Goal: Information Seeking & Learning: Learn about a topic

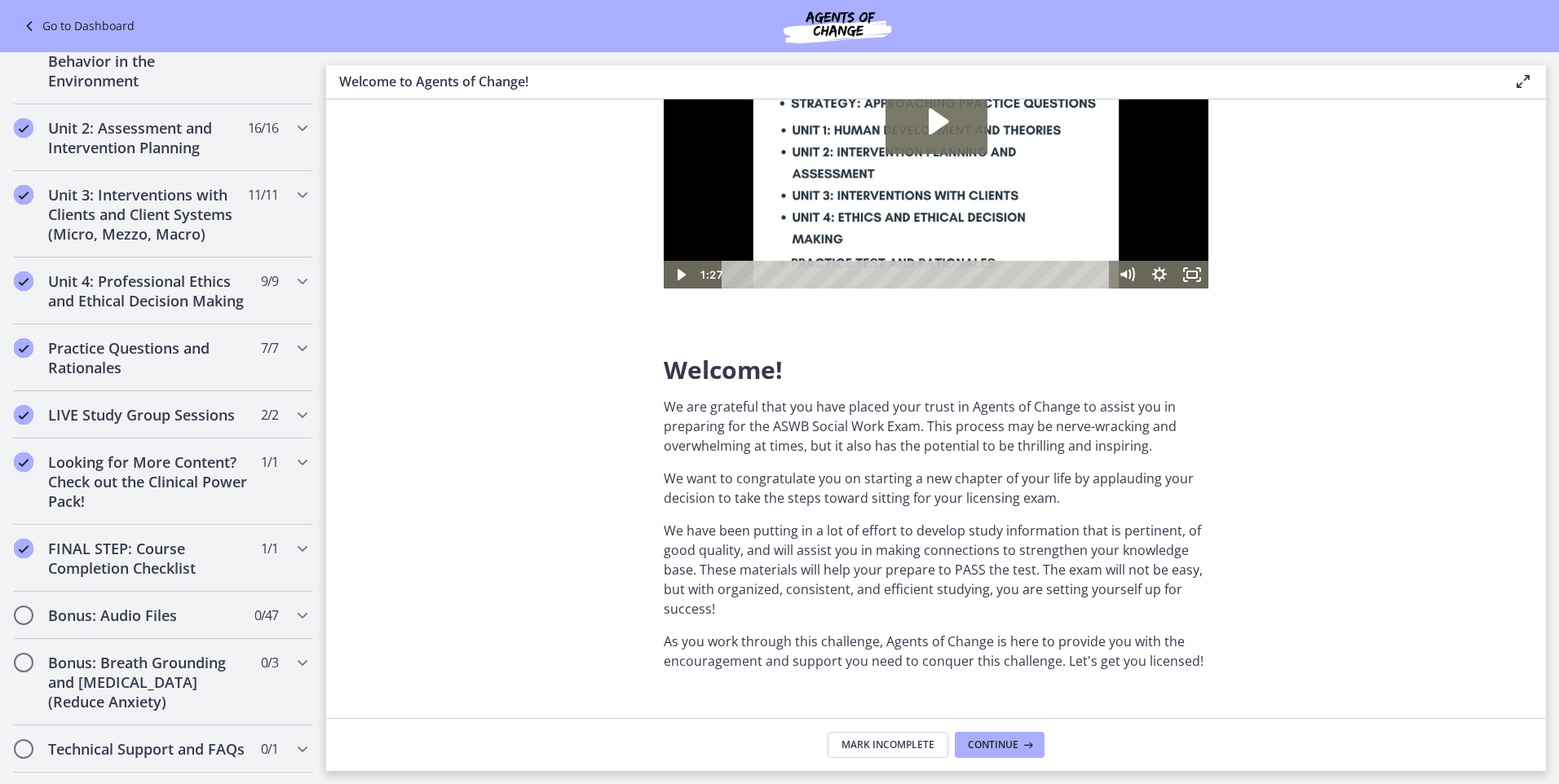
scroll to position [1202, 0]
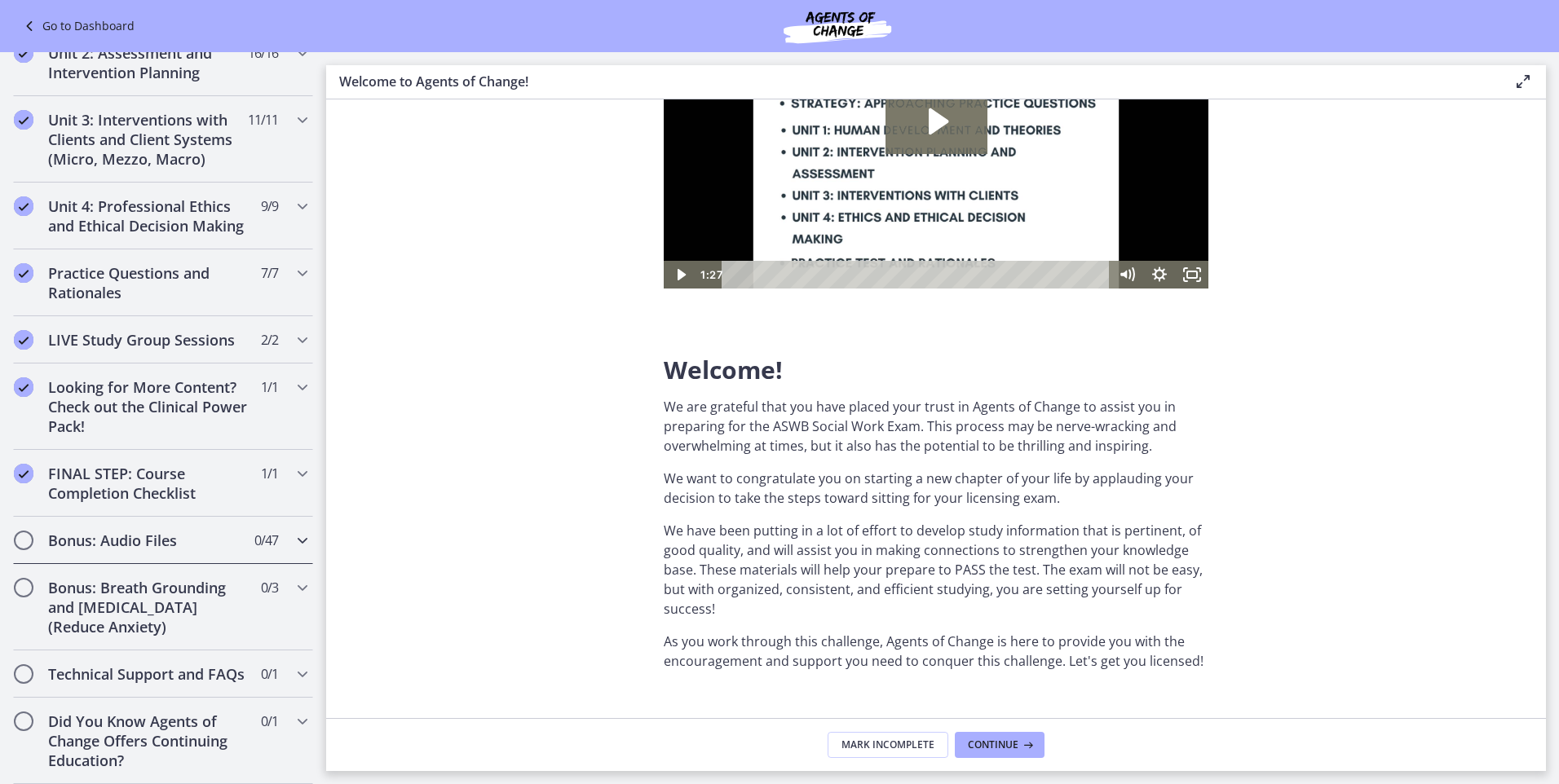
click at [105, 530] on h2 "Bonus: Audio Files" at bounding box center [148, 540] width 199 height 20
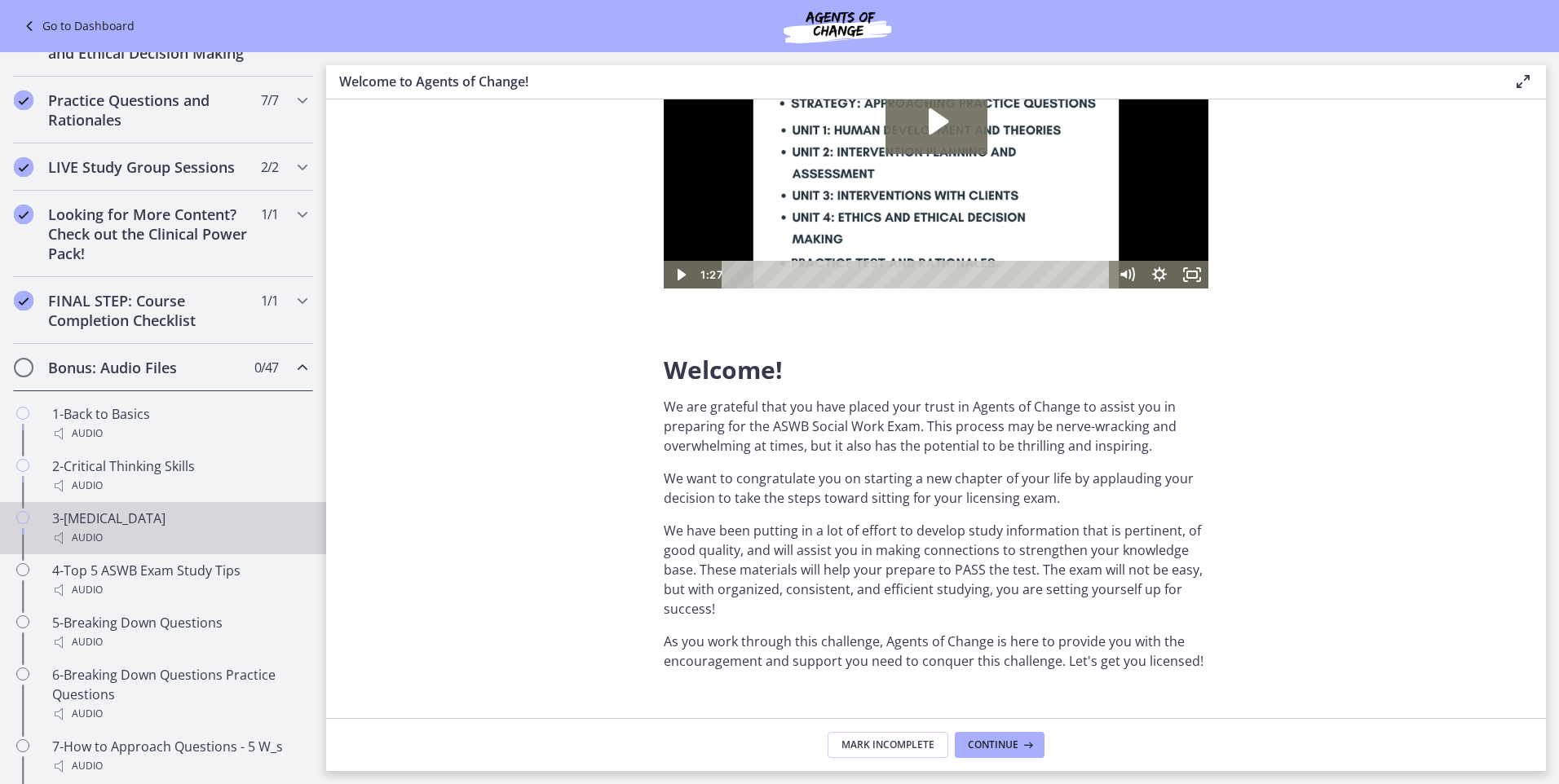
scroll to position [719, 0]
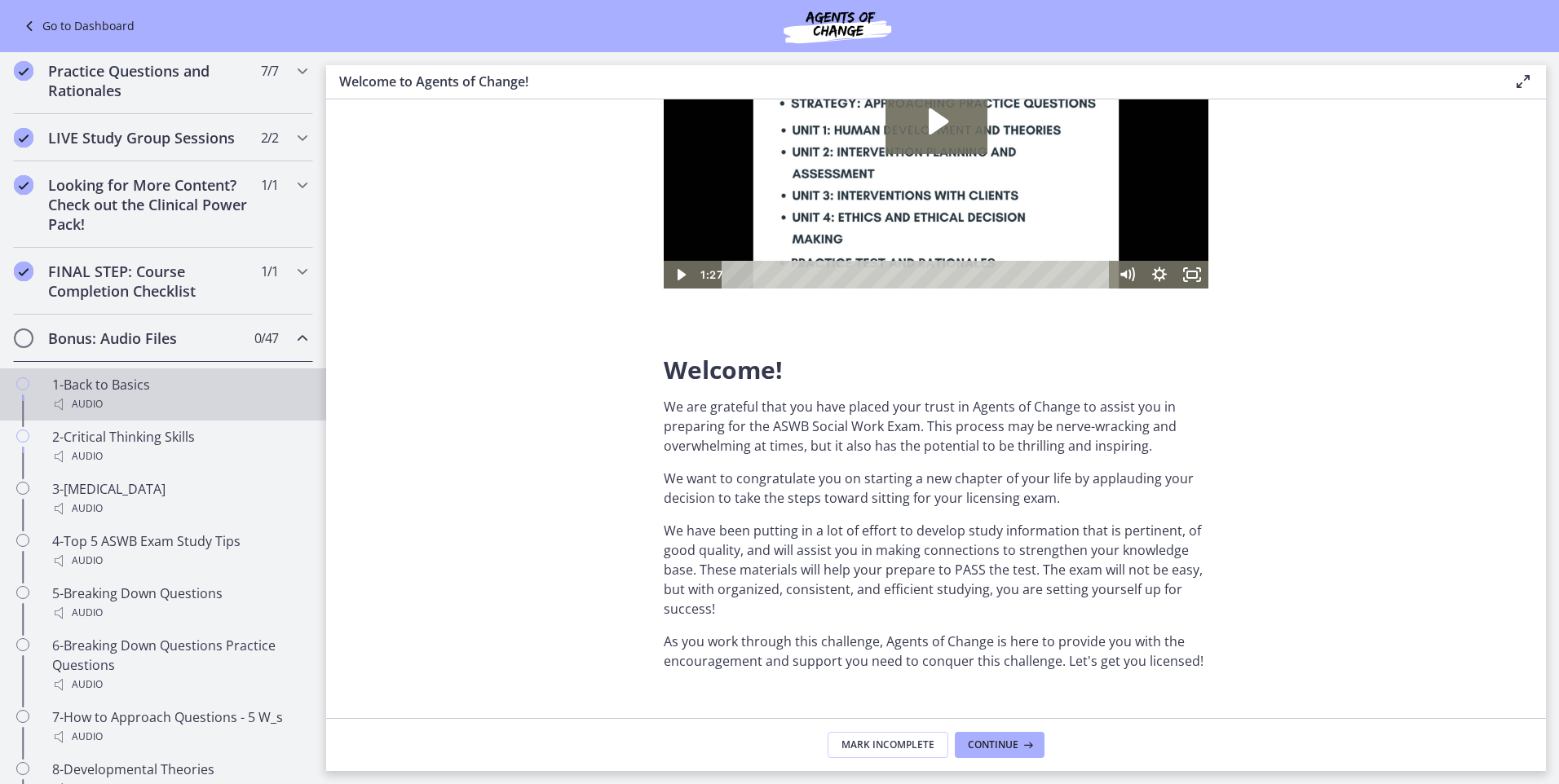
click at [134, 414] on div "Audio" at bounding box center [179, 404] width 254 height 20
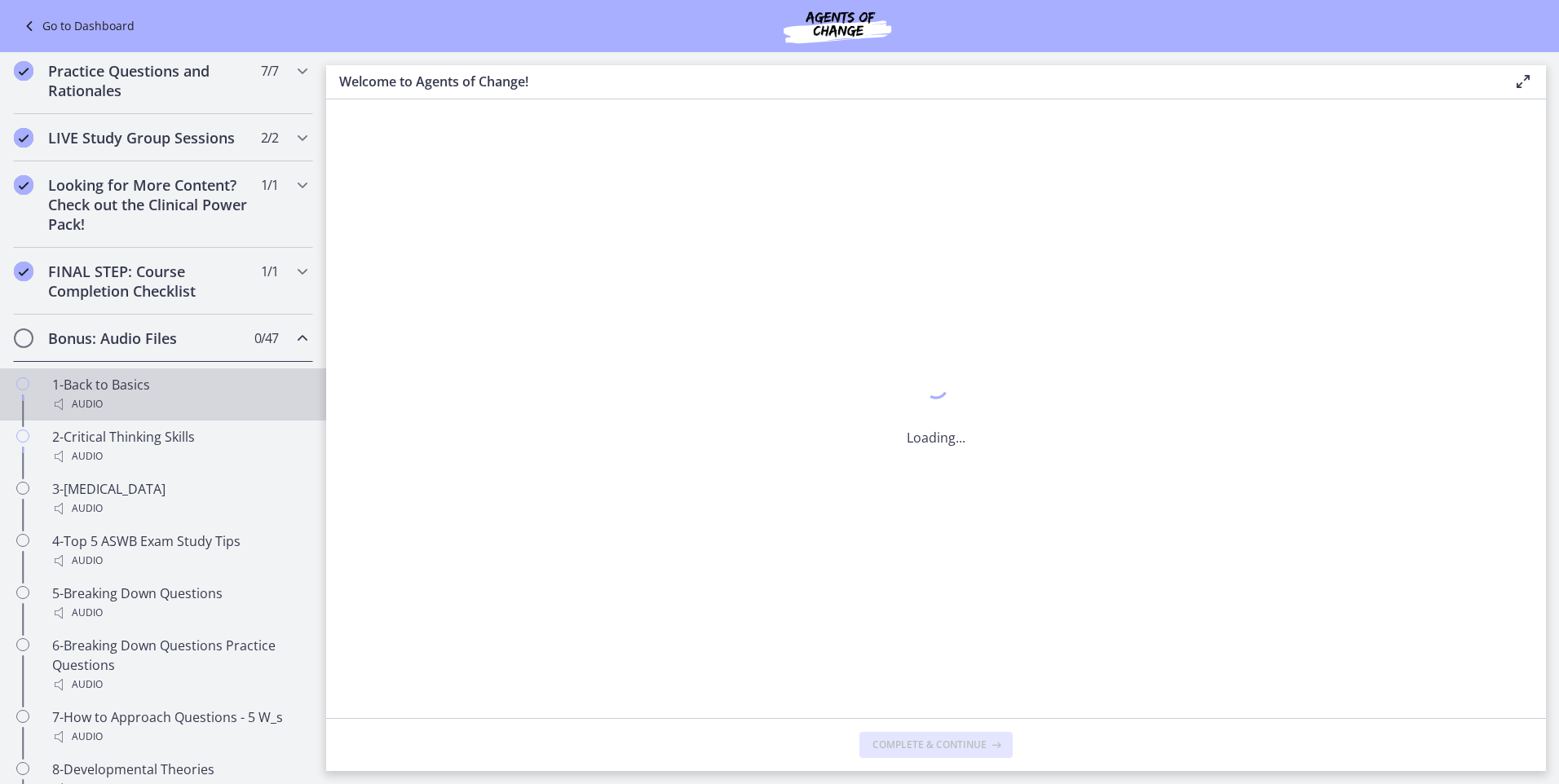
scroll to position [0, 0]
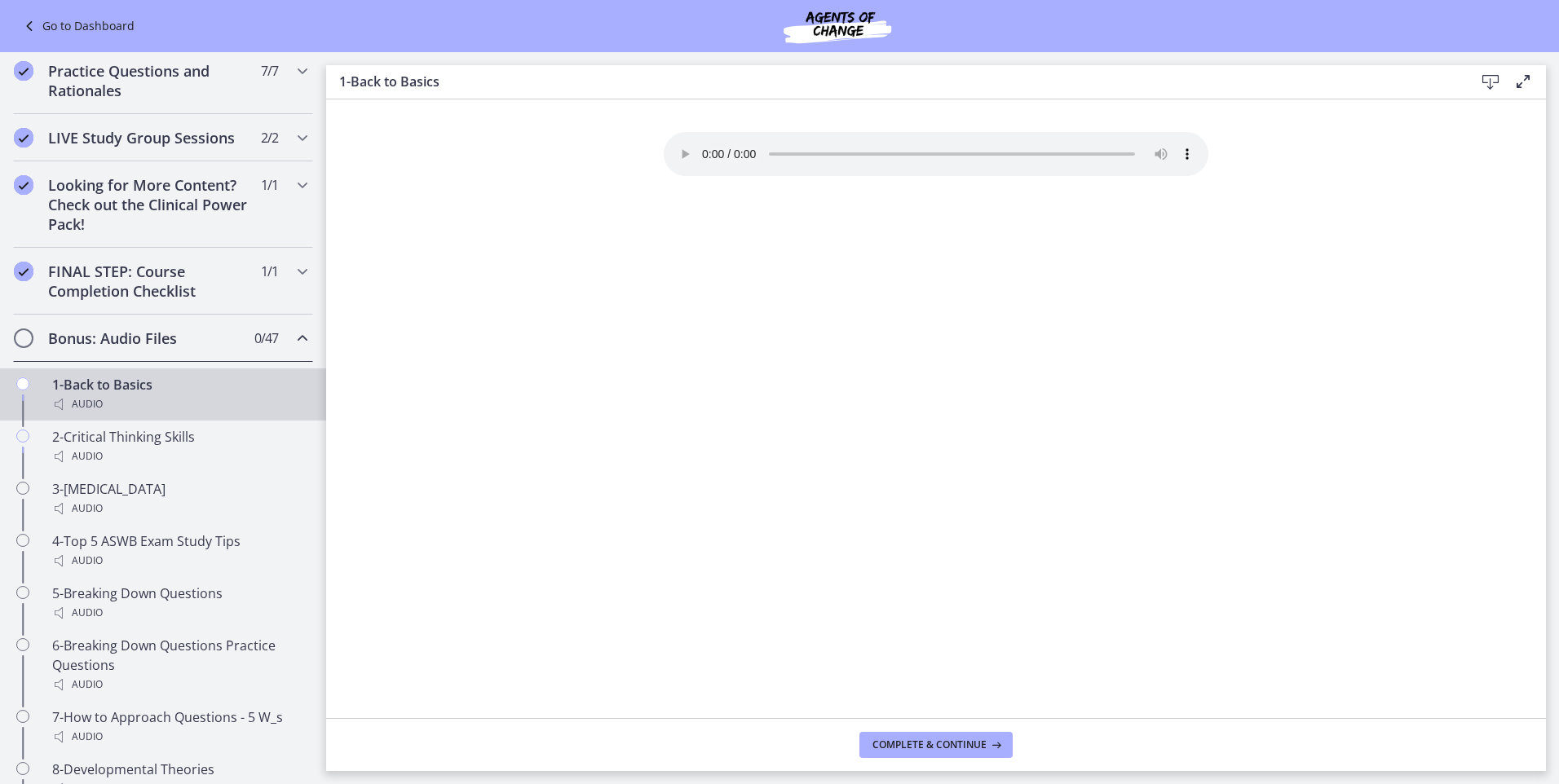
drag, startPoint x: 327, startPoint y: 254, endPoint x: 315, endPoint y: 343, distance: 89.8
click at [315, 343] on div "Go to Dashboard Go to Dashboard Agents of Change - Social Work Test Prep - CLIN…" at bounding box center [780, 418] width 1559 height 732
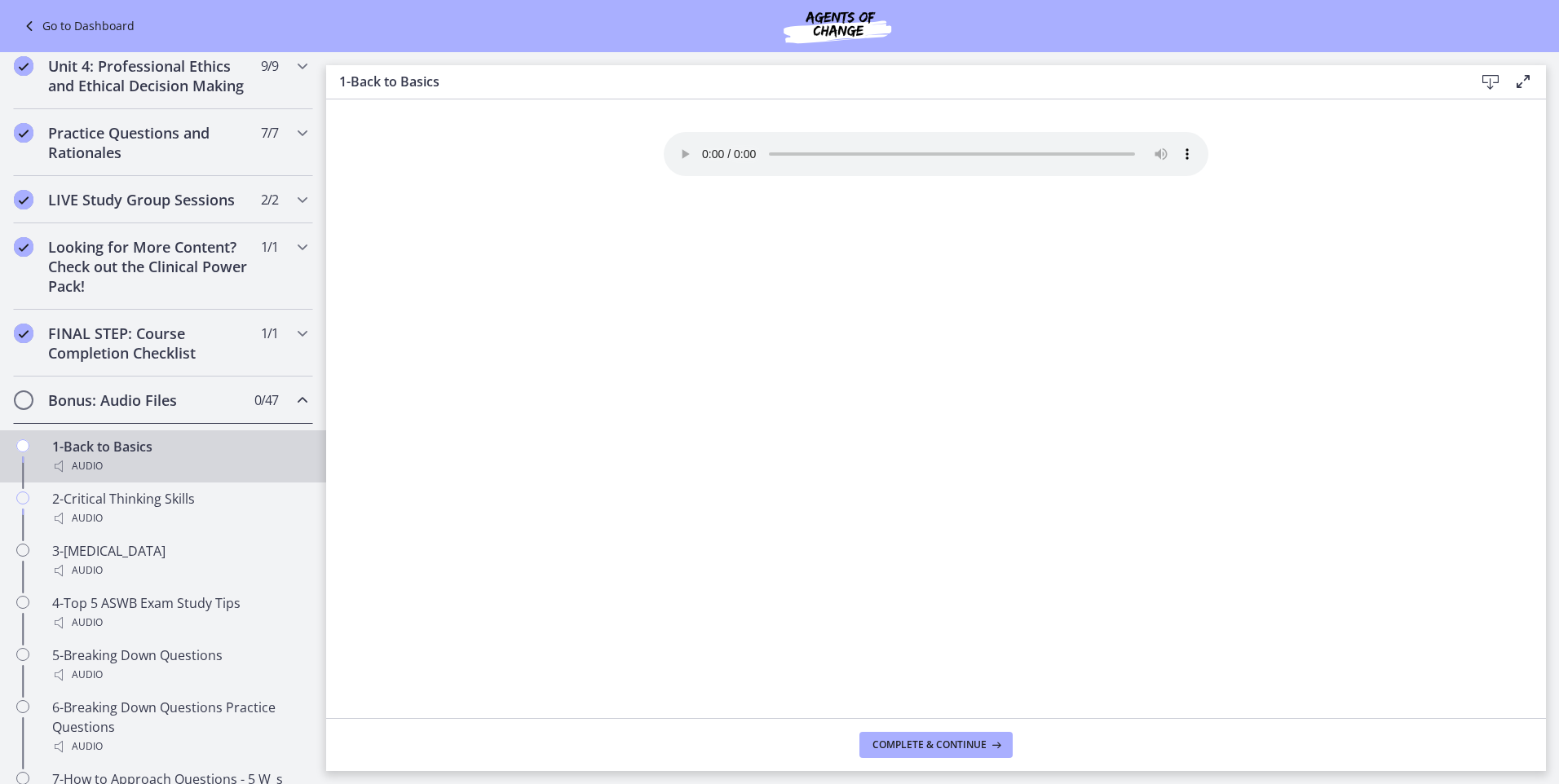
scroll to position [655, 0]
click at [964, 749] on span "Complete & continue" at bounding box center [929, 745] width 114 height 13
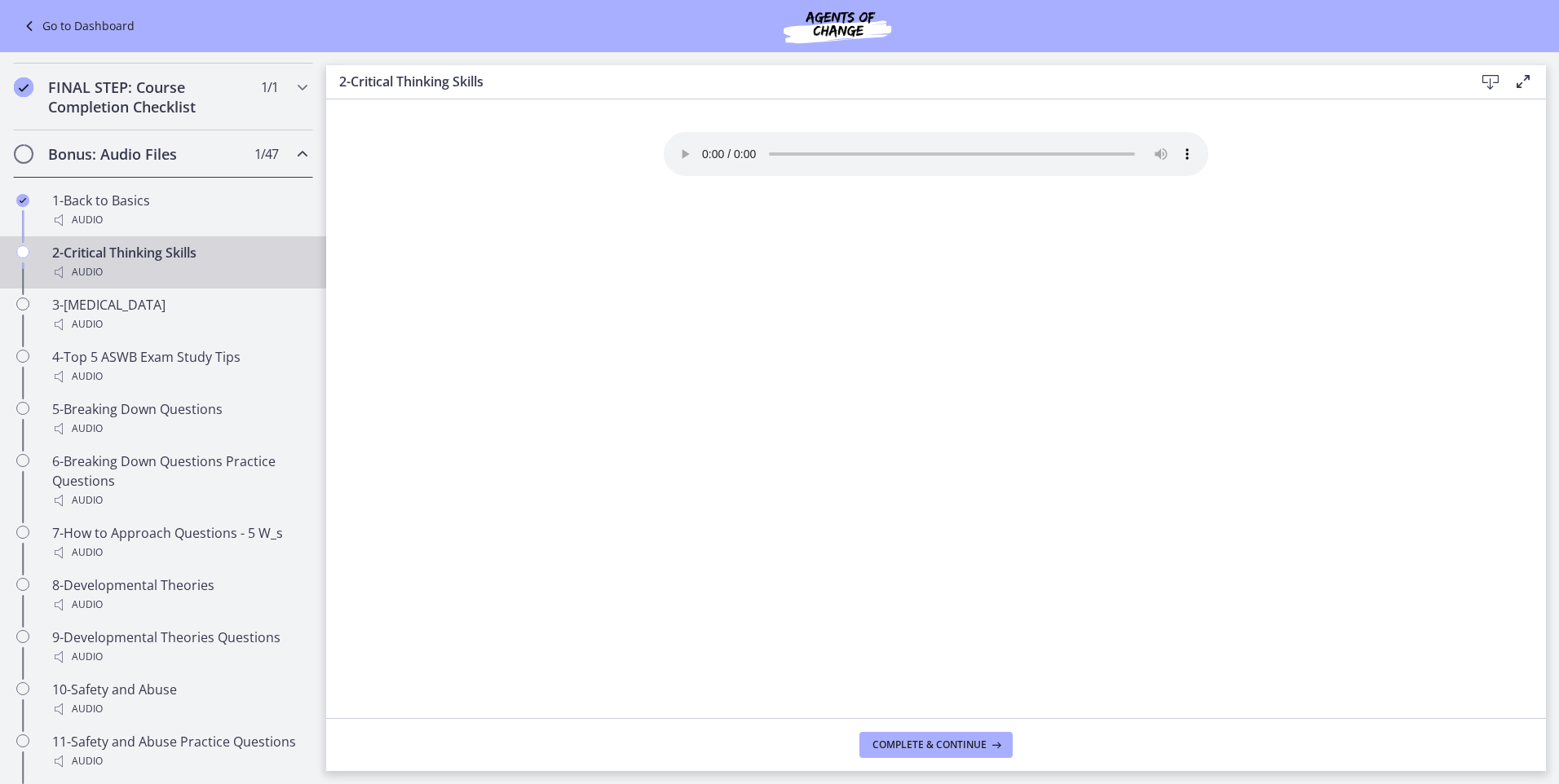
scroll to position [927, 0]
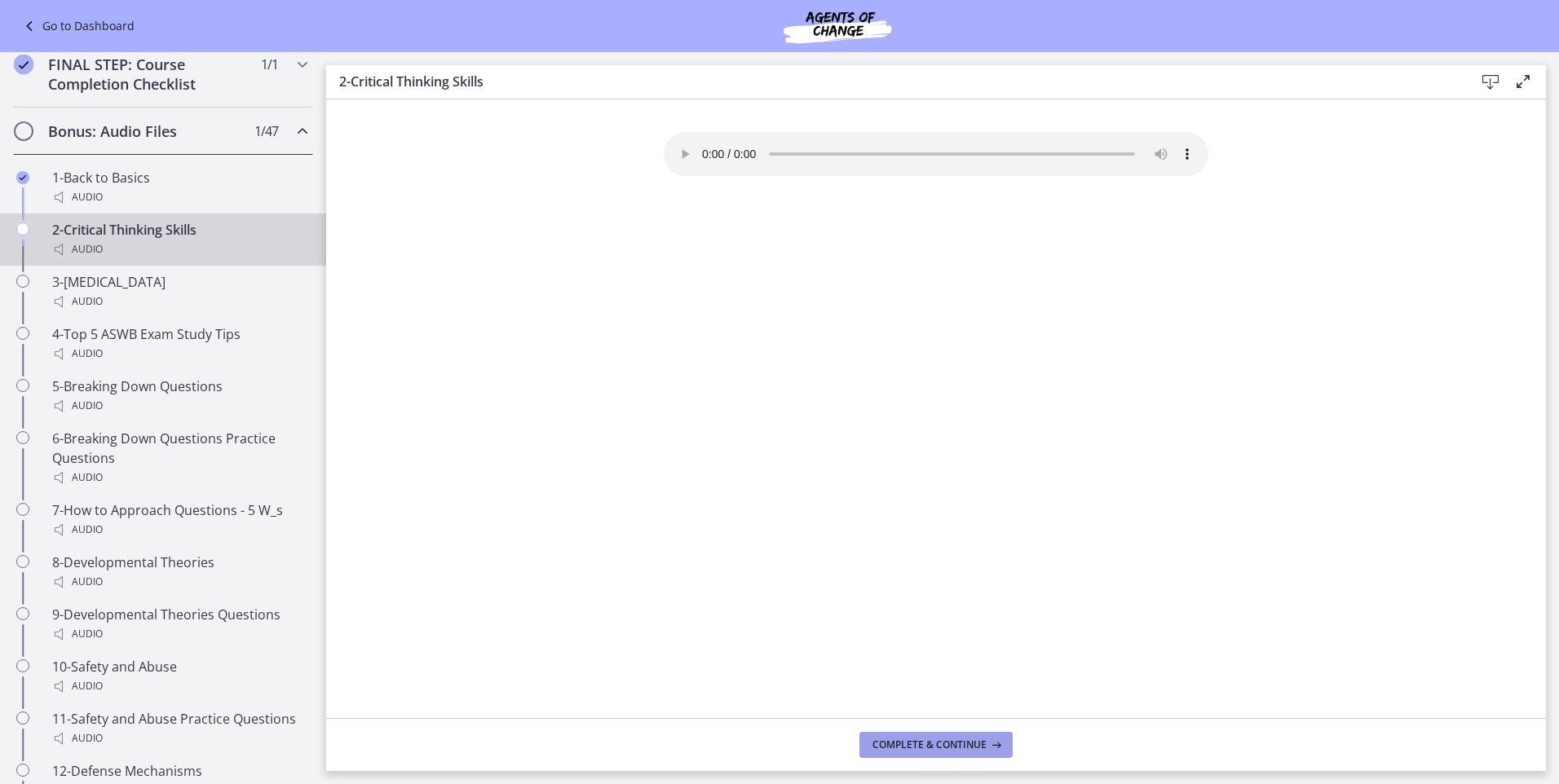
click at [931, 747] on span "Complete & continue" at bounding box center [929, 745] width 114 height 13
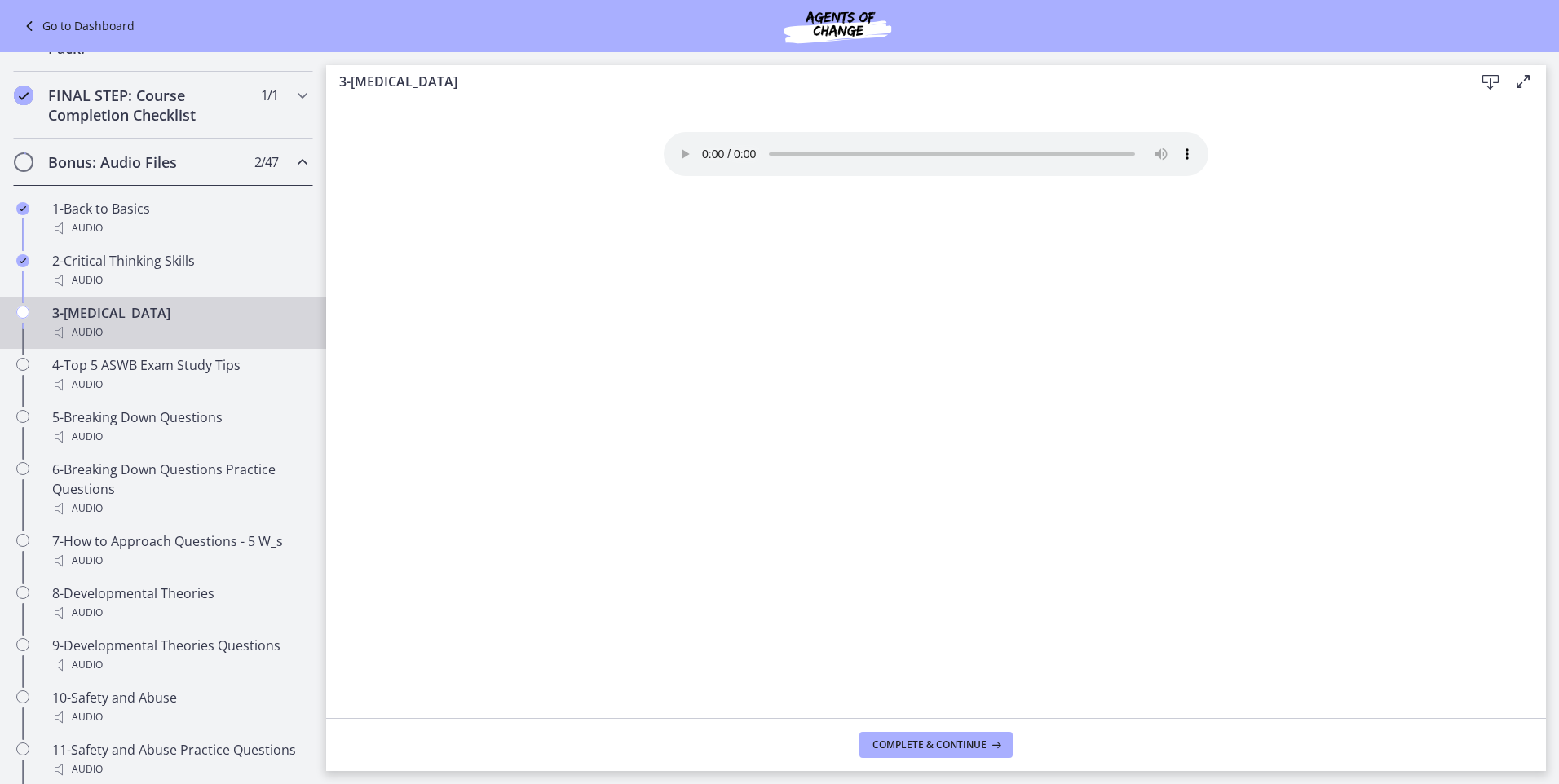
scroll to position [899, 0]
click at [114, 338] on div "Audio" at bounding box center [179, 329] width 254 height 20
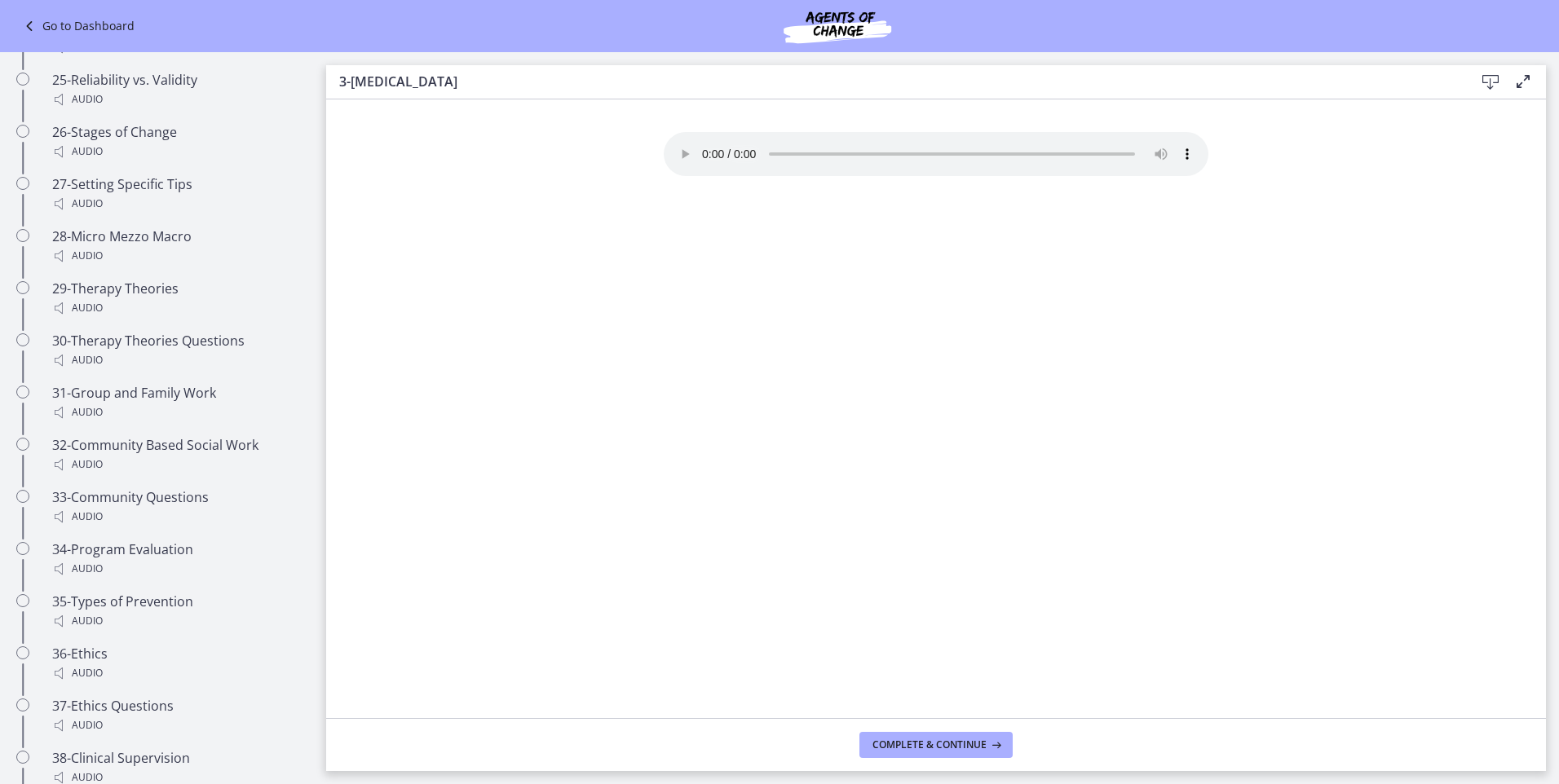
scroll to position [2150, 0]
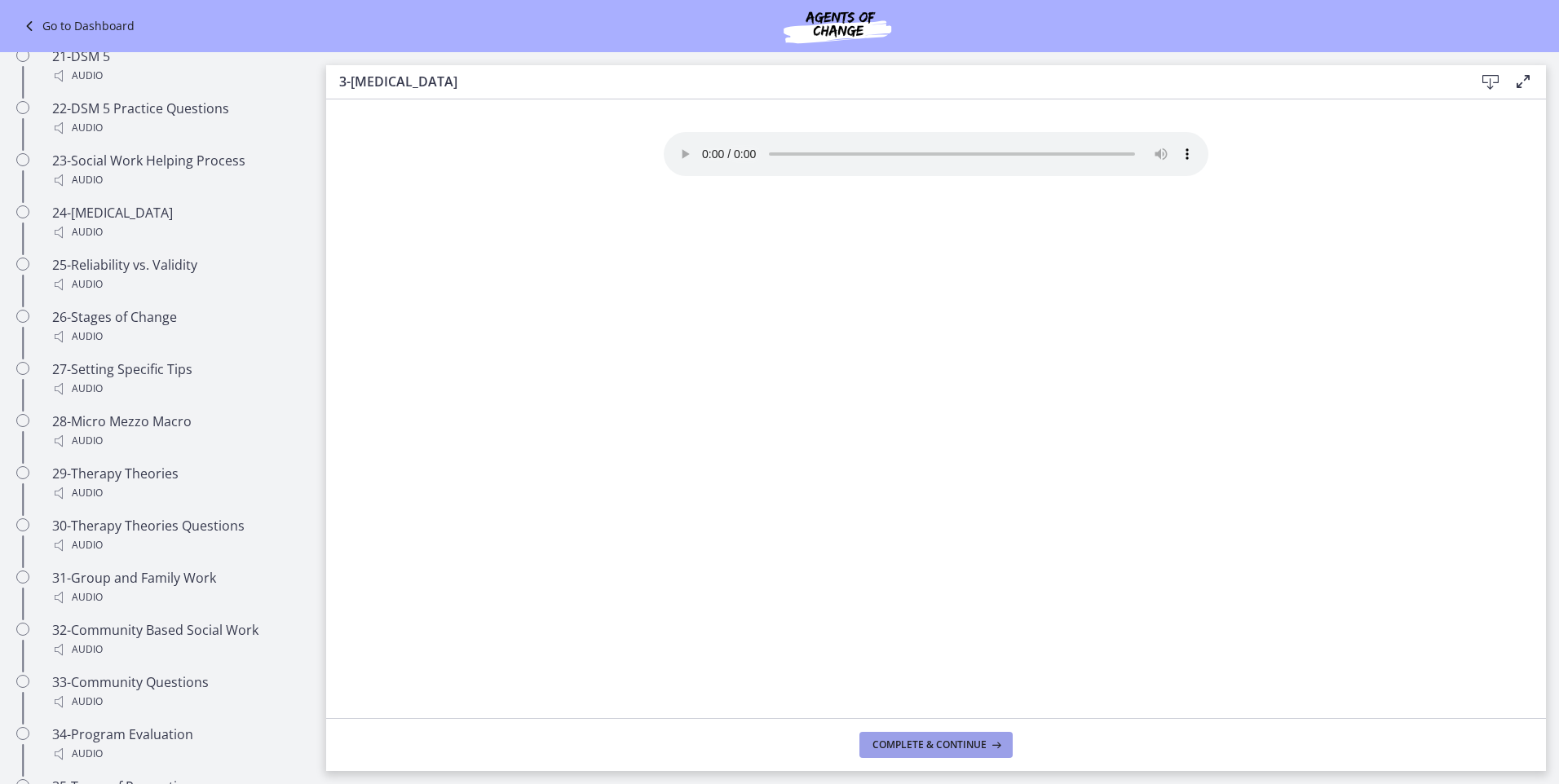
click at [872, 748] on button "Complete & continue" at bounding box center [936, 744] width 154 height 26
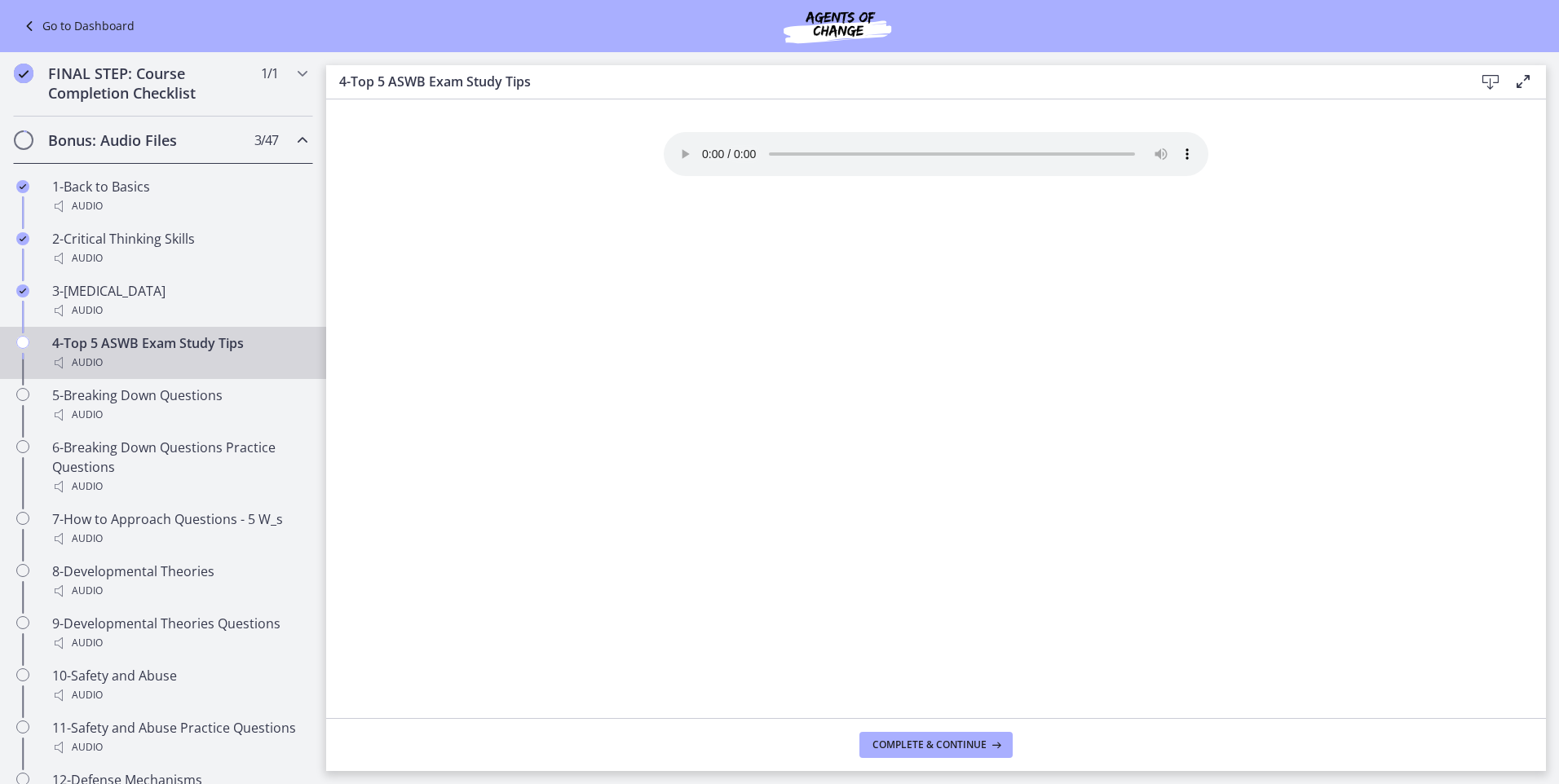
scroll to position [903, 0]
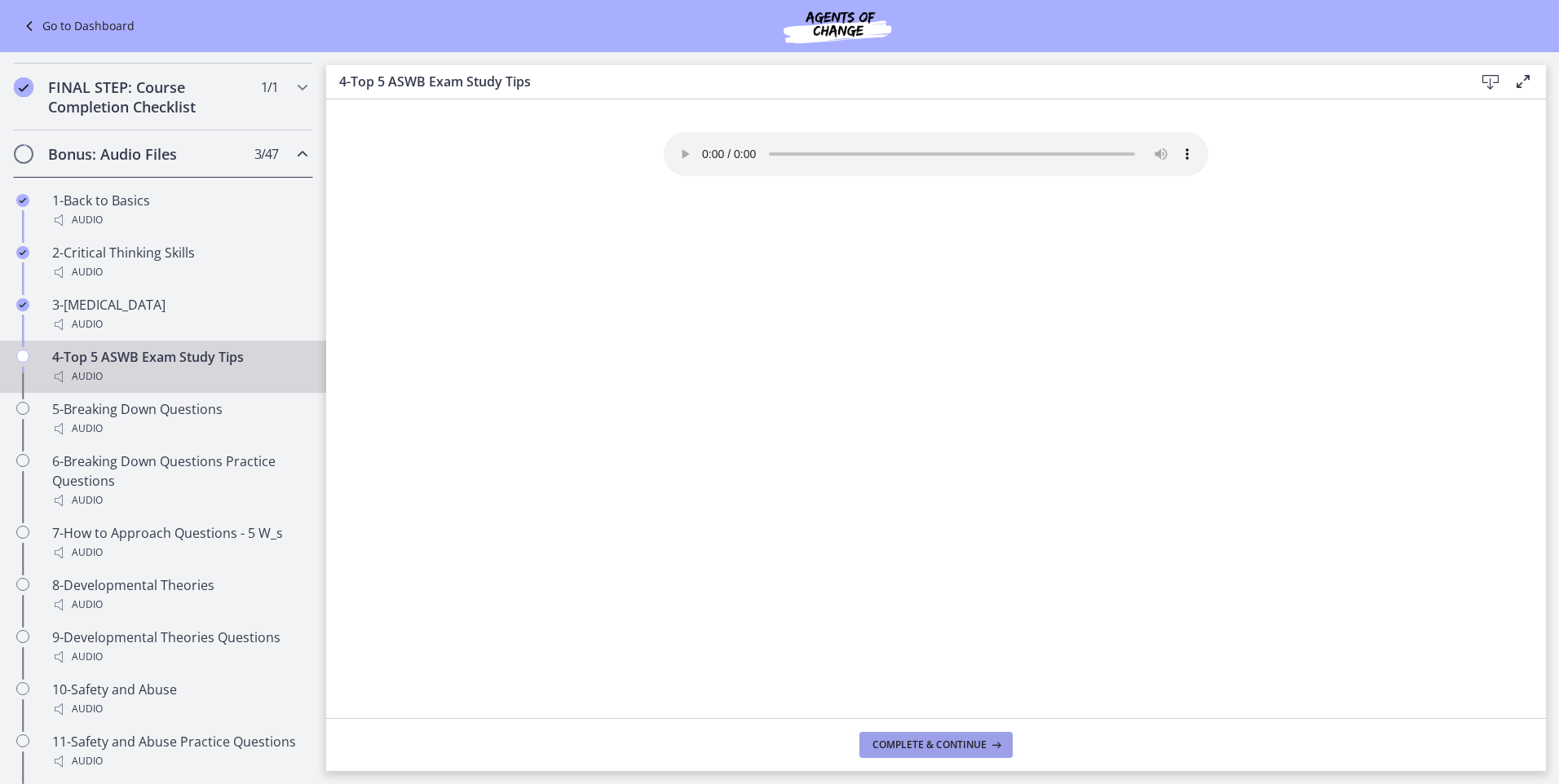
click at [941, 748] on span "Complete & continue" at bounding box center [929, 745] width 114 height 13
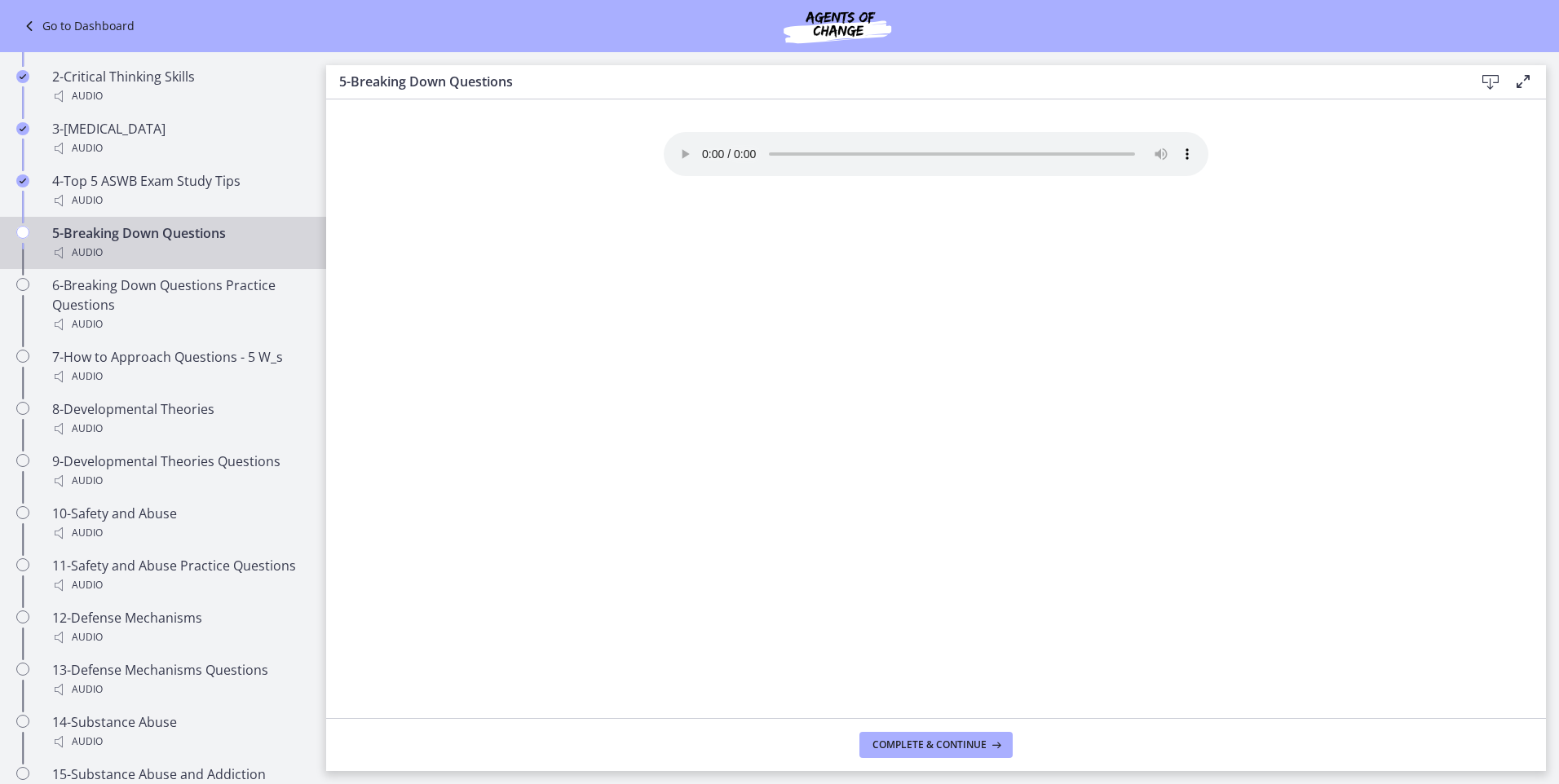
scroll to position [998, 0]
